Goal: Download file/media

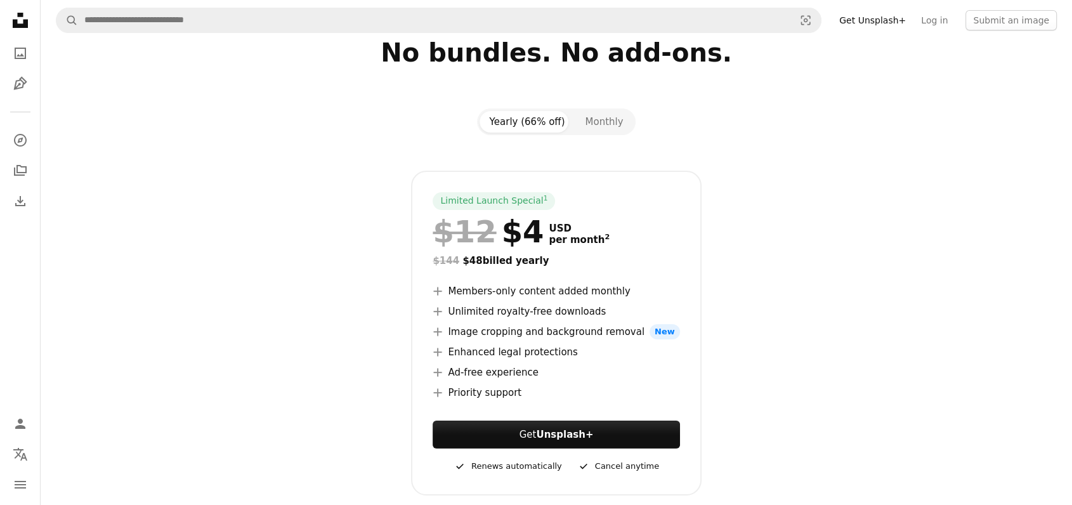
scroll to position [141, 0]
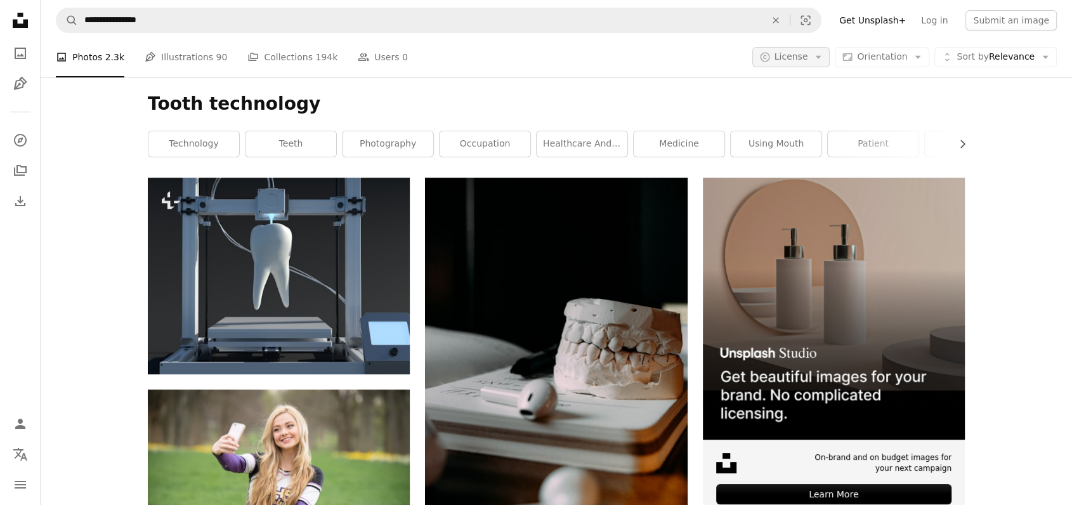
click at [824, 61] on icon "Arrow down" at bounding box center [817, 56] width 11 height 11
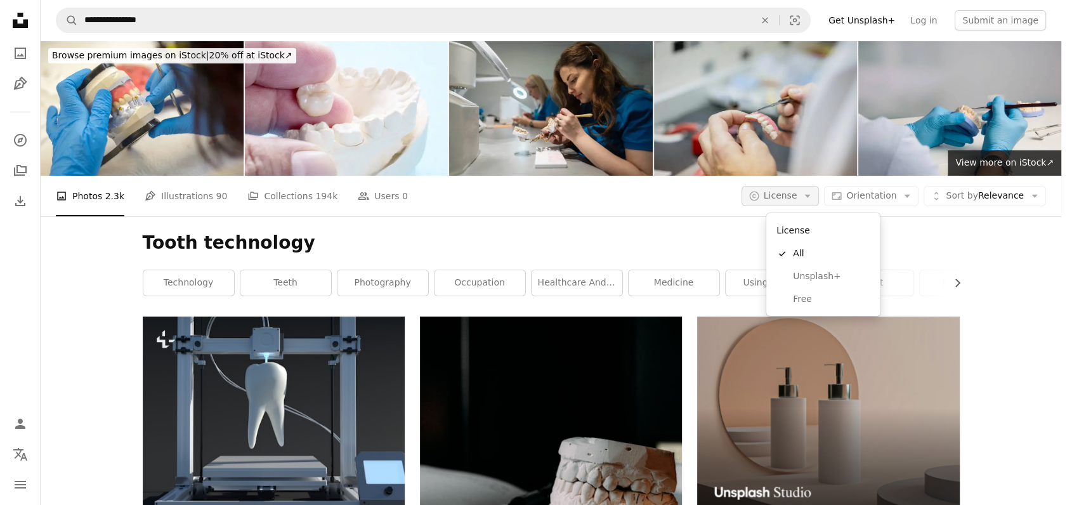
scroll to position [141, 0]
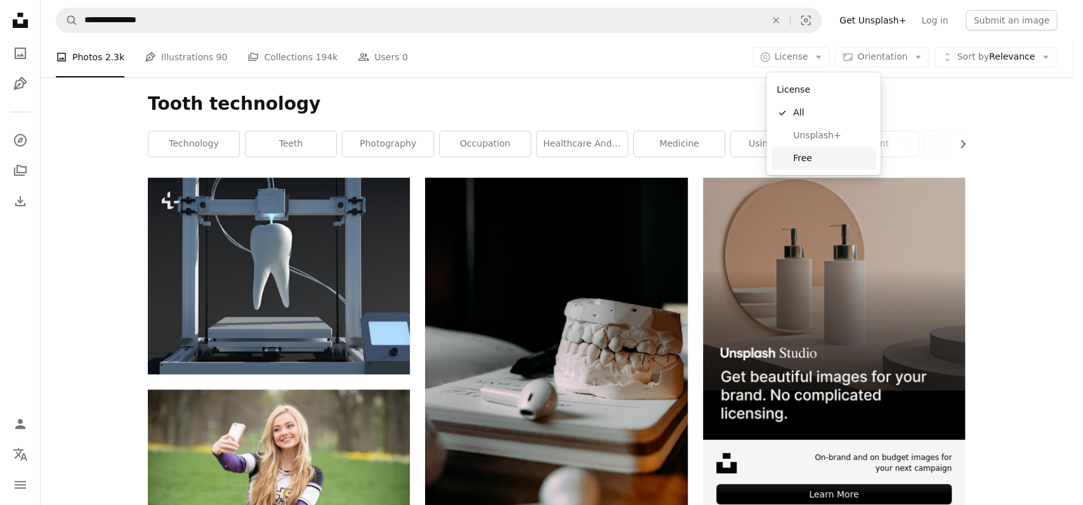
click at [810, 160] on span "Free" at bounding box center [831, 158] width 77 height 13
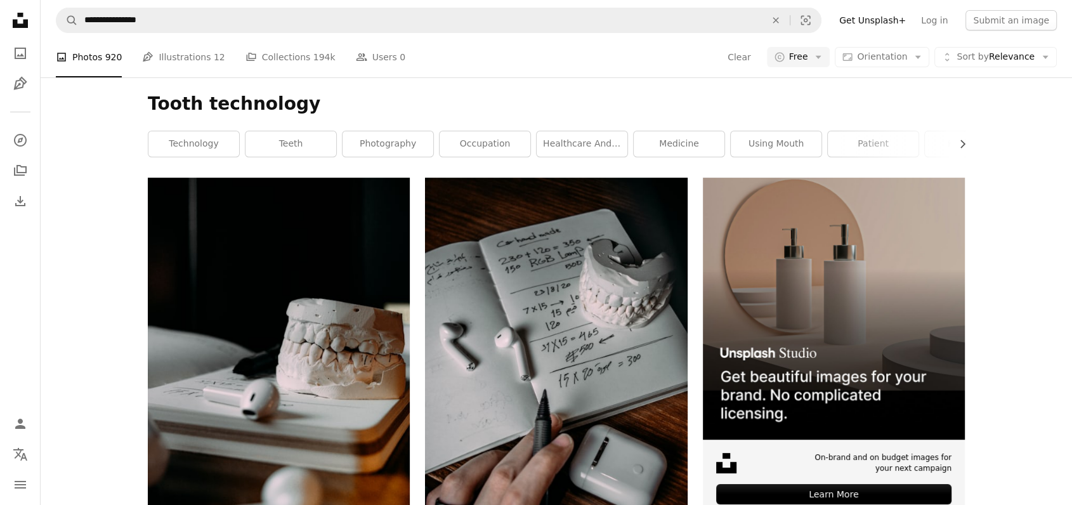
click at [160, 51] on link "Pen Tool Illustrations 12" at bounding box center [183, 57] width 82 height 41
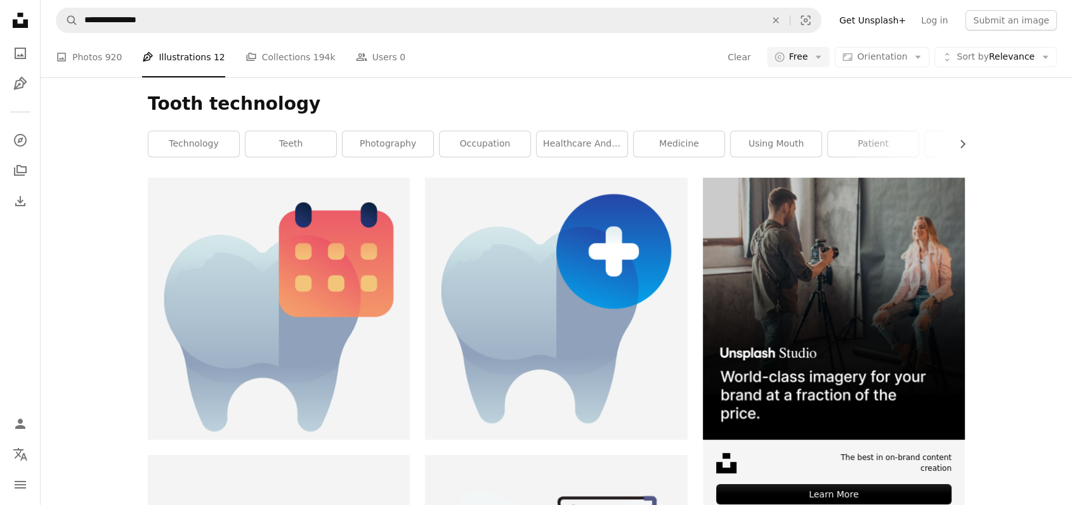
scroll to position [141, 0]
click at [88, 56] on link "A photo Photos 920" at bounding box center [89, 57] width 66 height 41
